Goal: Check status: Check status

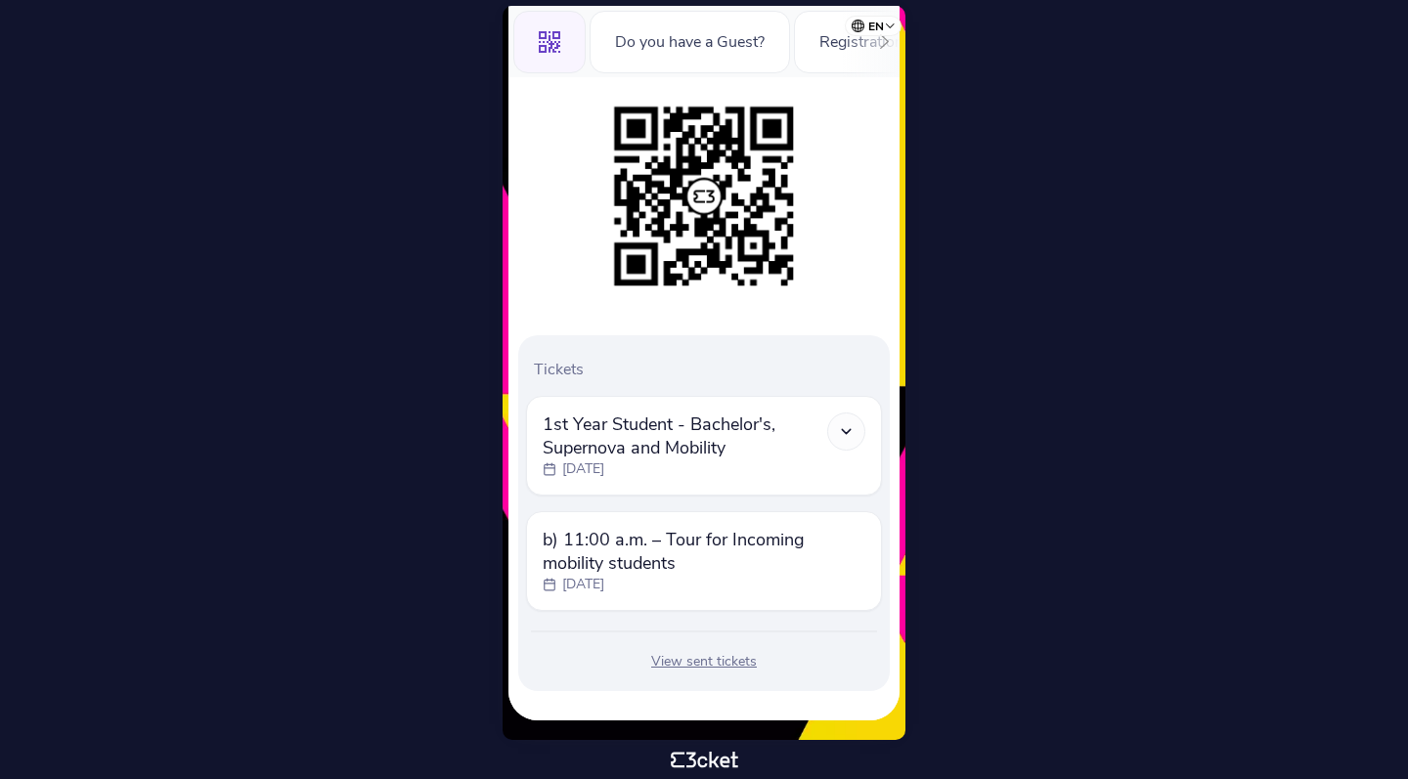
click at [785, 561] on span "b) 11:00 a.m. – Tour for Incoming mobility students" at bounding box center [704, 551] width 323 height 47
click at [574, 540] on span "b) 11:00 a.m. – Tour for Incoming mobility students" at bounding box center [704, 551] width 323 height 47
click at [844, 436] on icon at bounding box center [846, 431] width 17 height 17
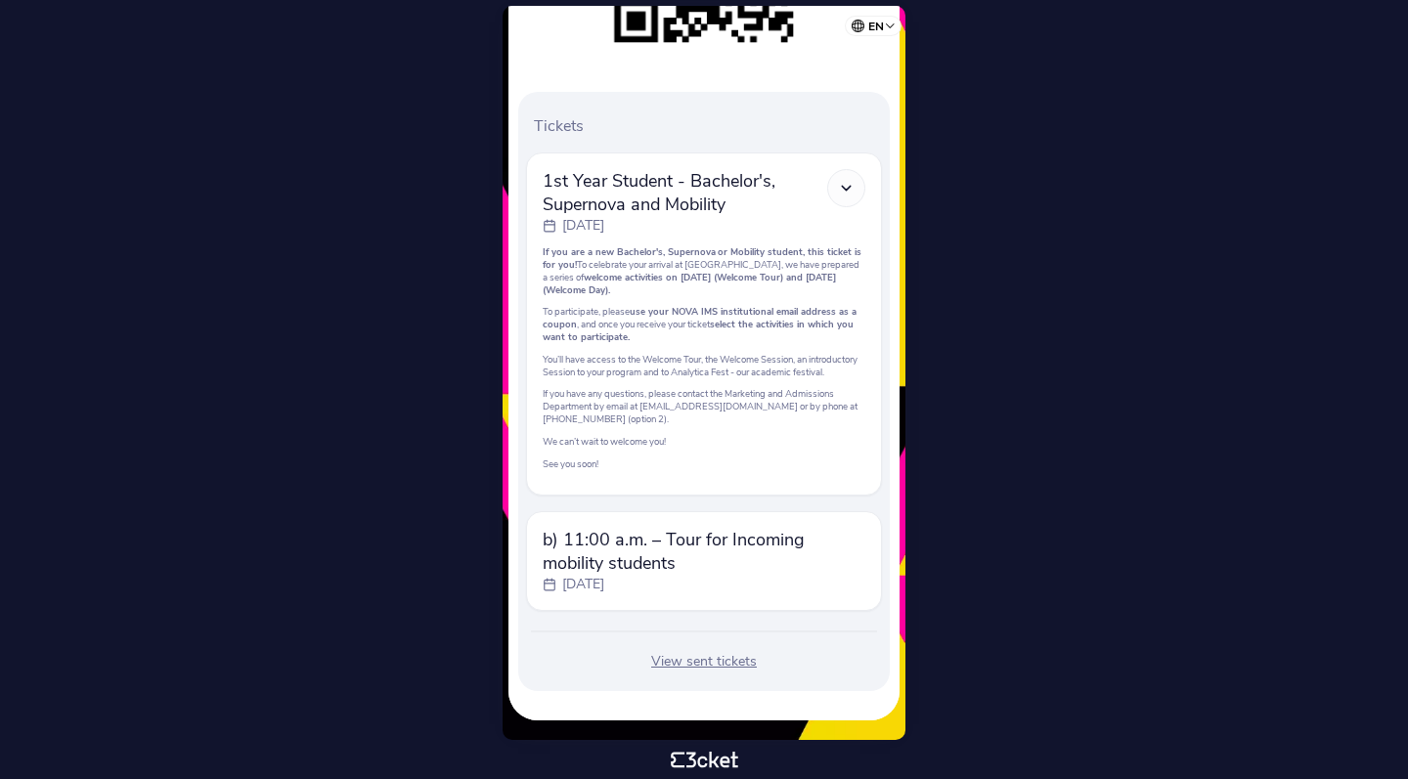
scroll to position [471, 0]
click at [549, 546] on span "b) 11:00 a.m. – Tour for Incoming mobility students" at bounding box center [704, 551] width 323 height 47
click at [857, 169] on div at bounding box center [846, 188] width 38 height 38
click at [844, 180] on icon at bounding box center [846, 188] width 17 height 17
click at [853, 180] on icon at bounding box center [846, 188] width 17 height 17
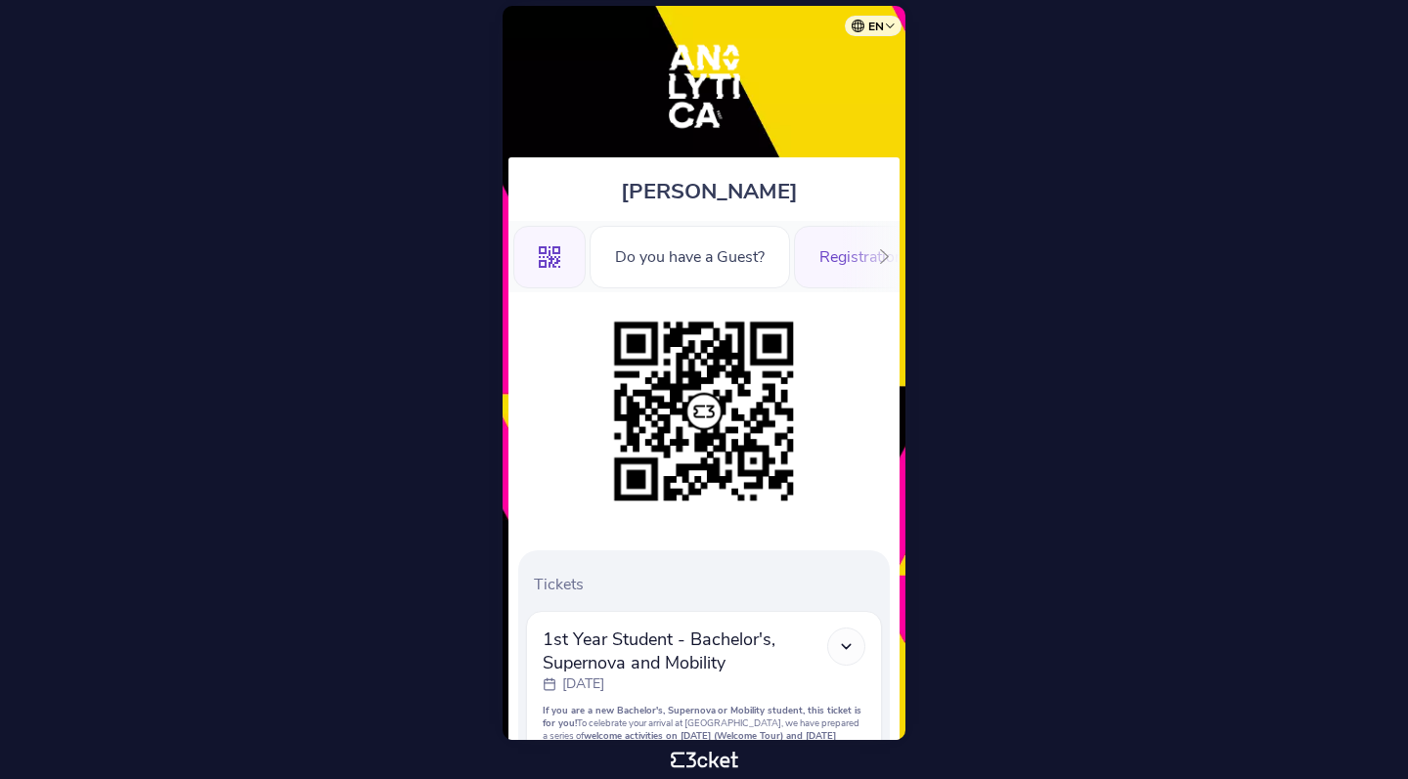
scroll to position [0, 0]
click at [570, 251] on div ".st0{fill-rule:evenodd;clip-rule:evenodd;}" at bounding box center [549, 257] width 72 height 63
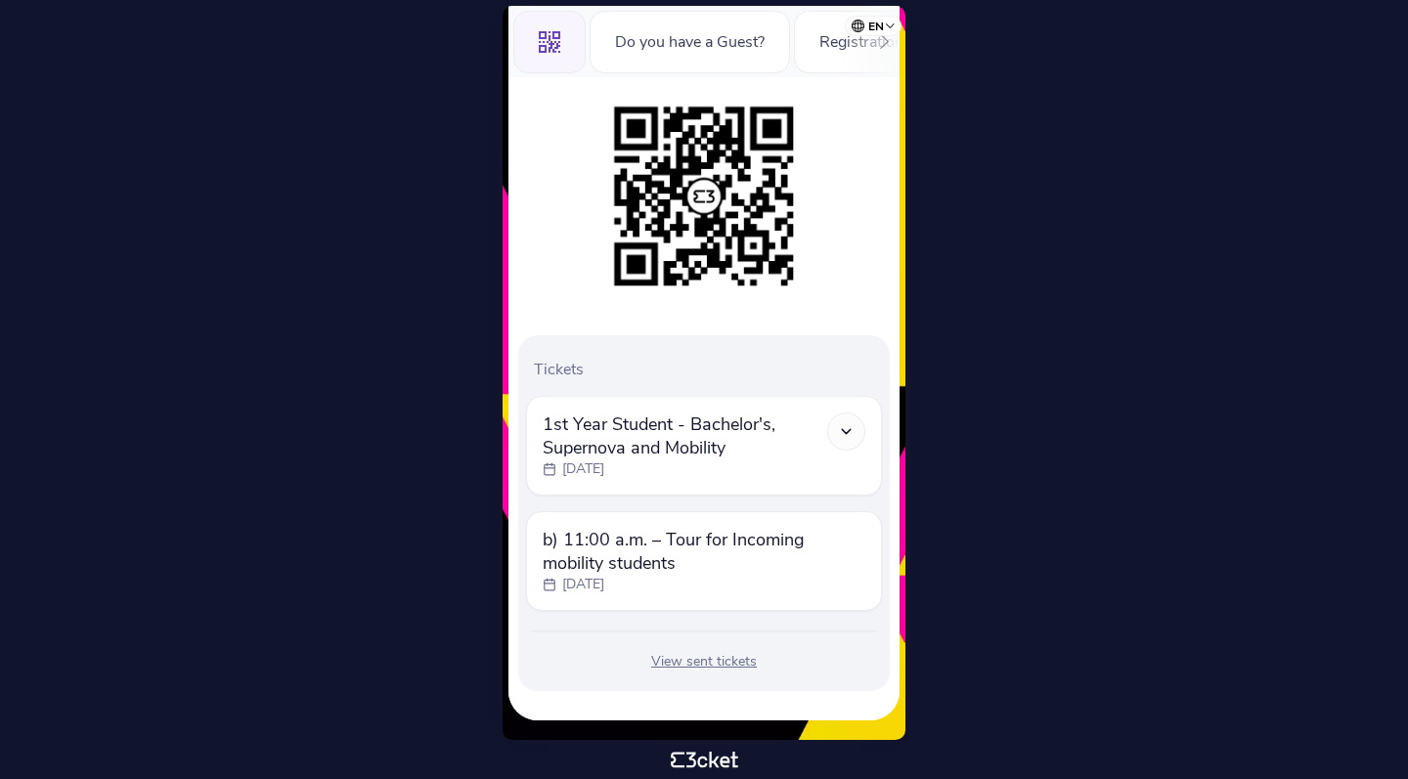
click at [716, 664] on div "View sent tickets" at bounding box center [704, 662] width 356 height 20
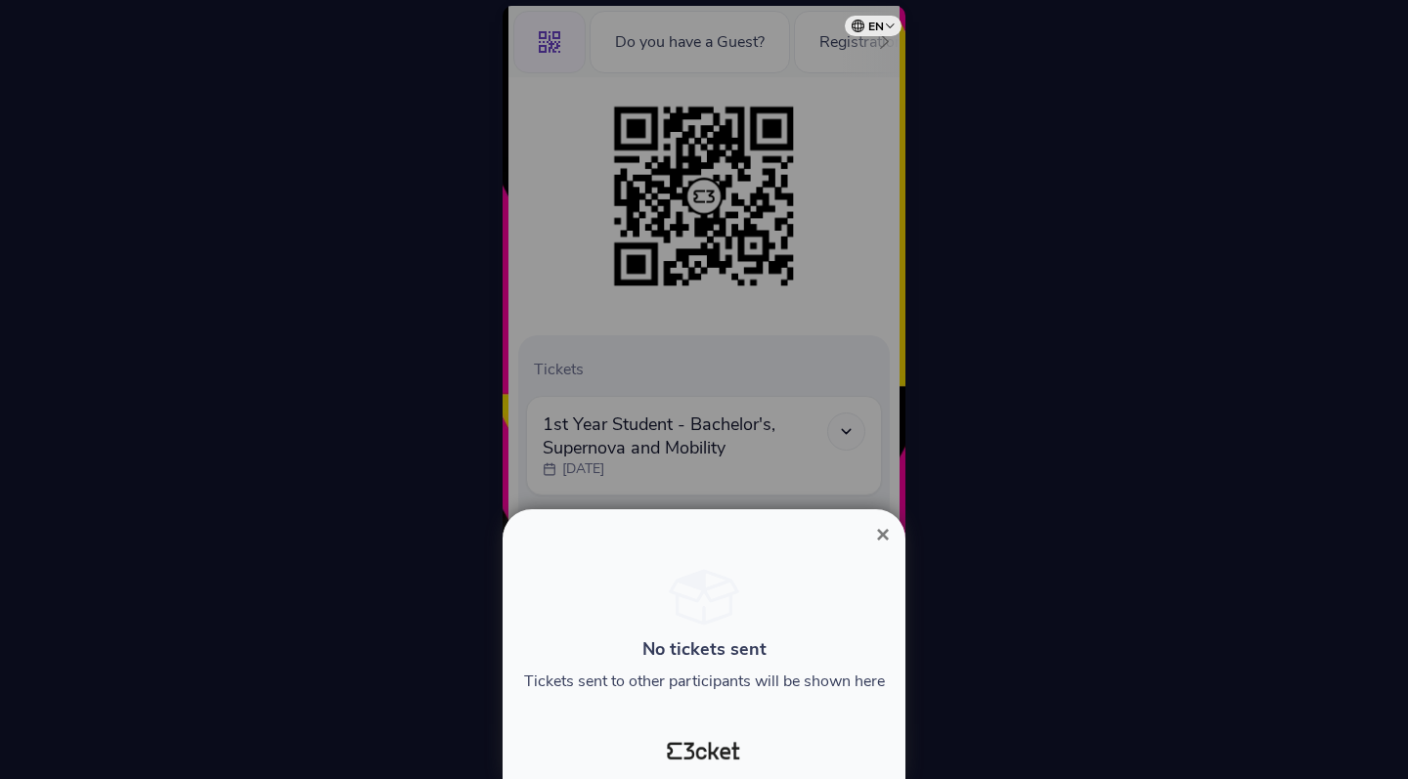
click at [877, 530] on span "×" at bounding box center [883, 534] width 14 height 26
